Goal: Information Seeking & Learning: Learn about a topic

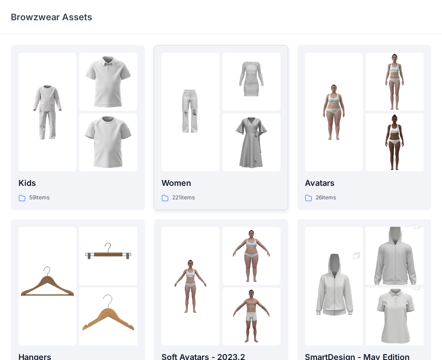
click at [213, 121] on img at bounding box center [190, 112] width 58 height 58
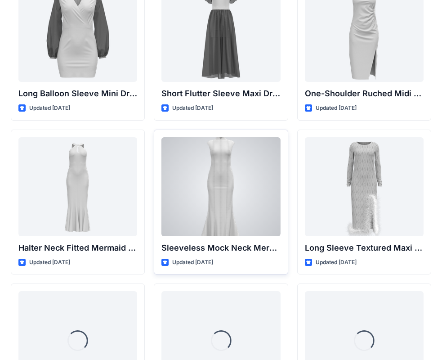
scroll to position [380, 0]
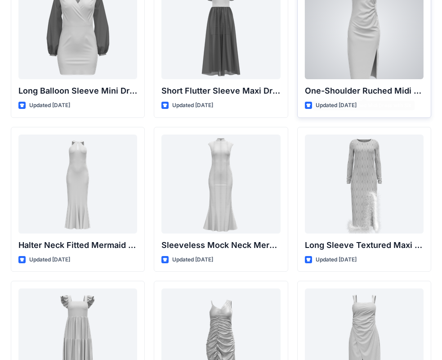
click at [361, 34] on div at bounding box center [364, 29] width 119 height 99
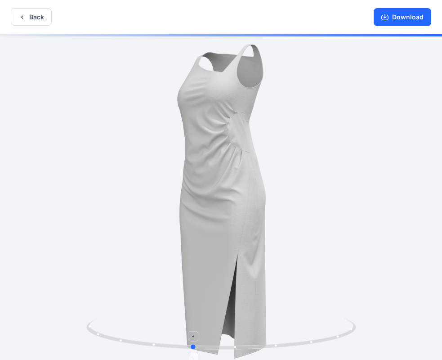
drag, startPoint x: 277, startPoint y: 336, endPoint x: 287, endPoint y: 327, distance: 13.4
click at [287, 327] on icon at bounding box center [222, 335] width 272 height 34
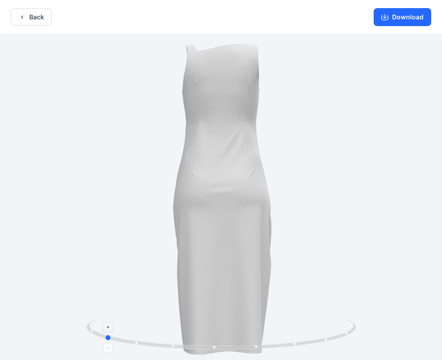
drag, startPoint x: 266, startPoint y: 346, endPoint x: 184, endPoint y: 327, distance: 84.0
click at [178, 330] on icon at bounding box center [222, 335] width 272 height 34
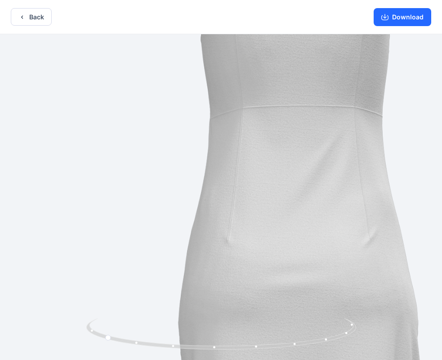
drag, startPoint x: 215, startPoint y: 123, endPoint x: 290, endPoint y: 227, distance: 127.3
click at [291, 228] on img at bounding box center [296, 299] width 804 height 804
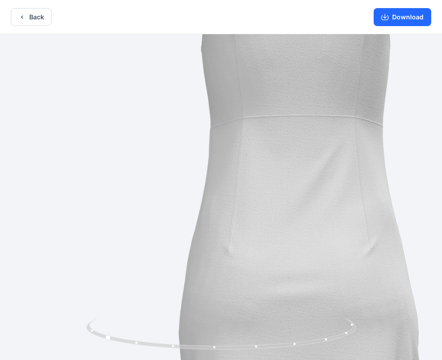
drag, startPoint x: 251, startPoint y: 175, endPoint x: 250, endPoint y: 222, distance: 47.2
click at [251, 218] on img at bounding box center [297, 309] width 804 height 804
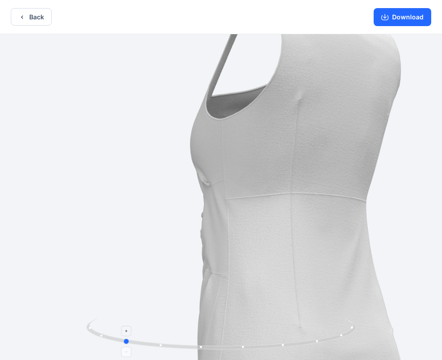
drag, startPoint x: 183, startPoint y: 350, endPoint x: 219, endPoint y: 343, distance: 37.2
click at [220, 348] on icon at bounding box center [222, 335] width 272 height 34
click at [13, 19] on button "Back" at bounding box center [31, 17] width 41 height 18
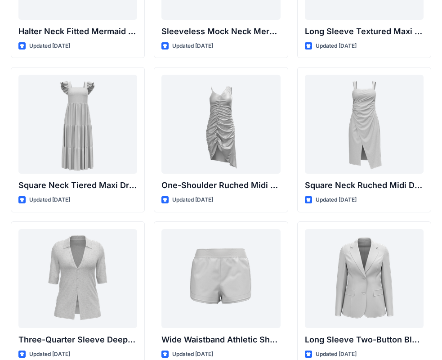
scroll to position [605, 0]
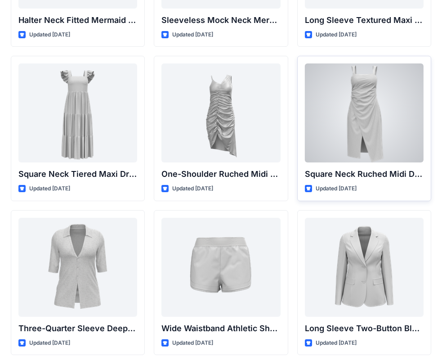
click at [358, 96] on div at bounding box center [364, 112] width 119 height 99
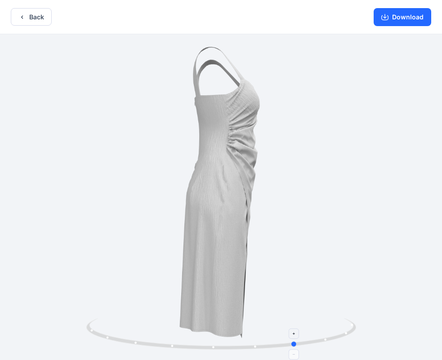
drag, startPoint x: 223, startPoint y: 352, endPoint x: 298, endPoint y: 354, distance: 75.6
click at [298, 354] on div at bounding box center [221, 197] width 442 height 327
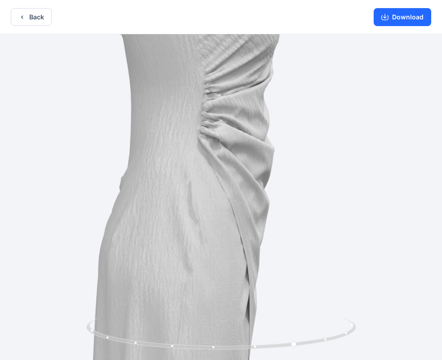
drag, startPoint x: 267, startPoint y: 122, endPoint x: 215, endPoint y: 244, distance: 132.6
click at [215, 244] on img at bounding box center [185, 261] width 804 height 804
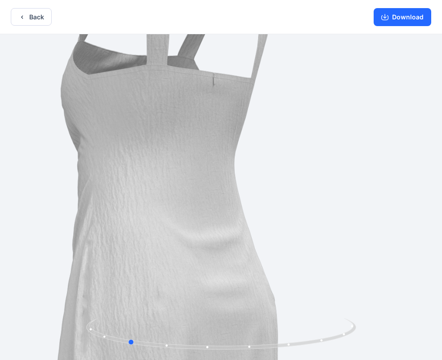
drag, startPoint x: 290, startPoint y: 346, endPoint x: 391, endPoint y: 349, distance: 101.2
click at [391, 349] on div at bounding box center [221, 197] width 442 height 327
click at [26, 18] on button "Back" at bounding box center [31, 17] width 41 height 18
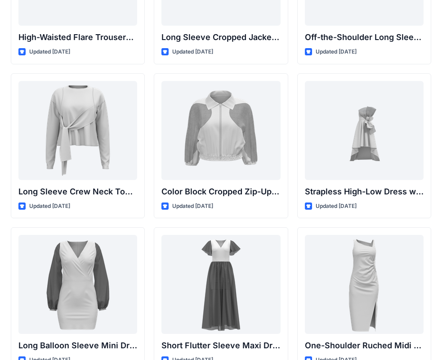
scroll to position [114, 0]
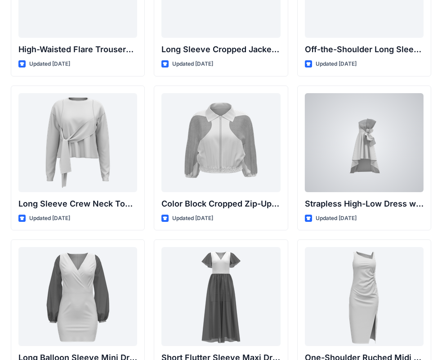
click at [374, 139] on div at bounding box center [364, 142] width 119 height 99
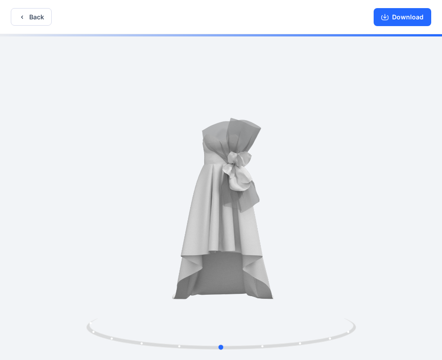
click at [223, 163] on div at bounding box center [221, 197] width 442 height 327
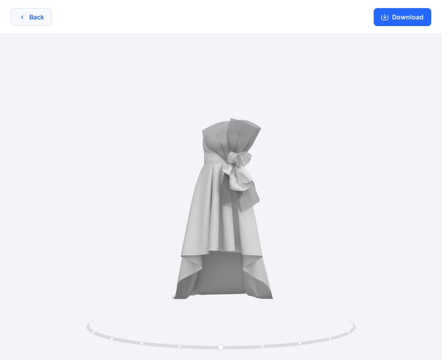
click at [29, 18] on button "Back" at bounding box center [31, 17] width 41 height 18
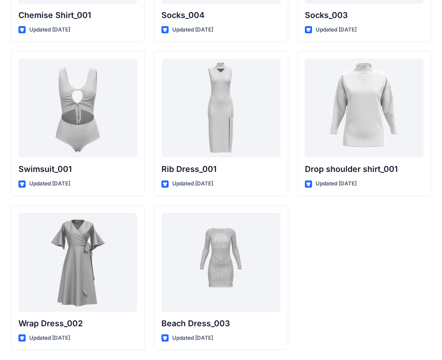
scroll to position [11086, 0]
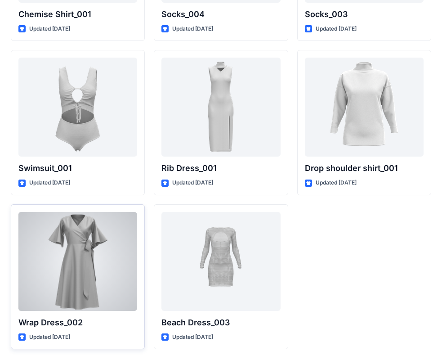
click at [65, 234] on div at bounding box center [77, 261] width 119 height 99
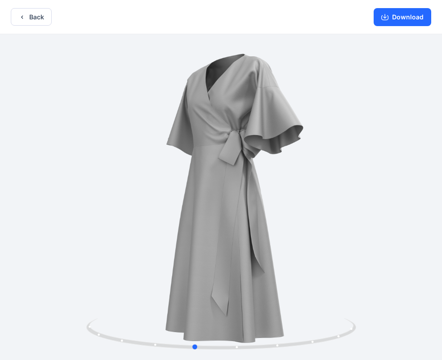
drag, startPoint x: 232, startPoint y: 313, endPoint x: 206, endPoint y: 191, distance: 125.3
click at [206, 191] on div at bounding box center [221, 197] width 442 height 327
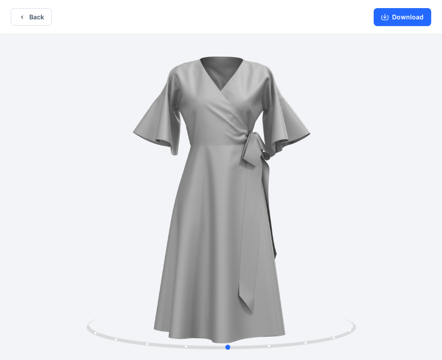
drag, startPoint x: 227, startPoint y: 194, endPoint x: 261, endPoint y: 198, distance: 34.9
drag, startPoint x: 216, startPoint y: 200, endPoint x: 243, endPoint y: 202, distance: 27.1
click at [243, 202] on div at bounding box center [221, 197] width 442 height 327
drag, startPoint x: 239, startPoint y: 209, endPoint x: 283, endPoint y: 214, distance: 44.8
click at [283, 214] on div at bounding box center [221, 197] width 442 height 327
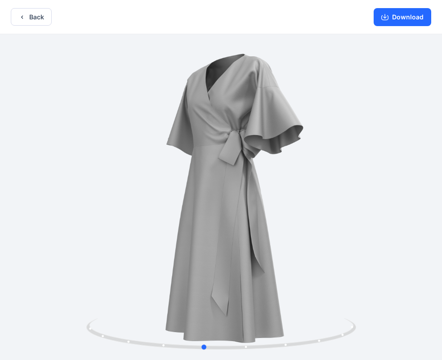
drag, startPoint x: 211, startPoint y: 291, endPoint x: 150, endPoint y: 282, distance: 61.8
click at [150, 282] on div at bounding box center [221, 197] width 442 height 327
click at [25, 15] on icon "button" at bounding box center [21, 16] width 7 height 7
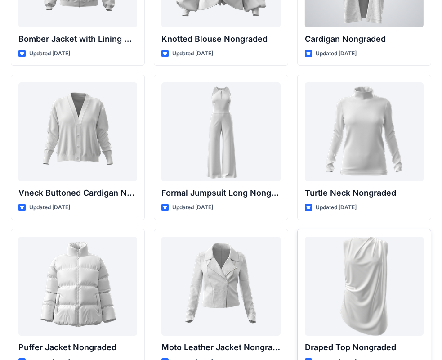
scroll to position [8477, 0]
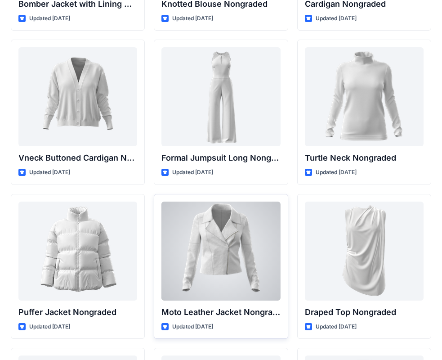
click at [213, 231] on div at bounding box center [220, 250] width 119 height 99
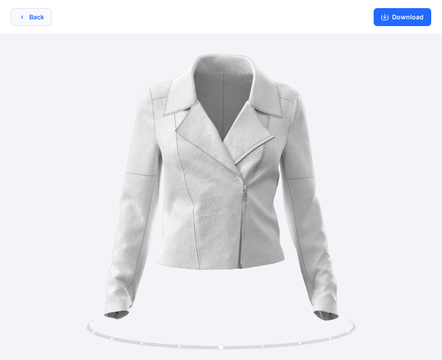
click at [31, 18] on button "Back" at bounding box center [31, 17] width 41 height 18
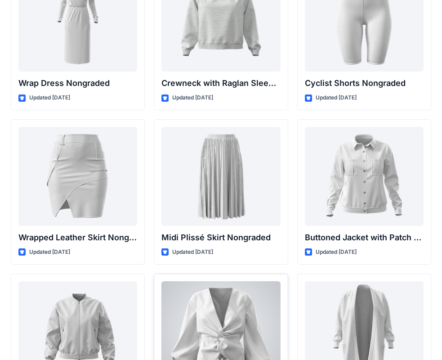
scroll to position [8028, 0]
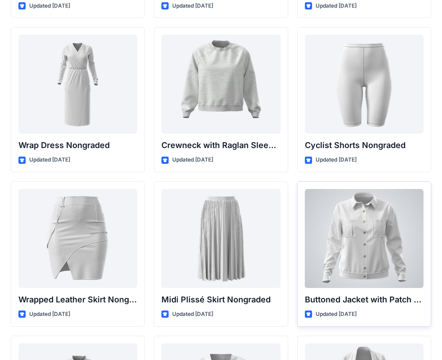
click at [362, 245] on div at bounding box center [364, 238] width 119 height 99
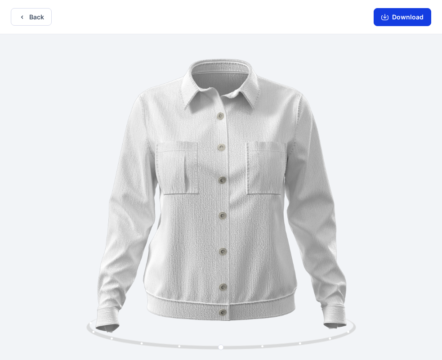
drag, startPoint x: 390, startPoint y: 22, endPoint x: 392, endPoint y: 16, distance: 6.5
click at [392, 16] on button "Download" at bounding box center [403, 17] width 58 height 18
click at [36, 18] on button "Back" at bounding box center [31, 17] width 41 height 18
